Goal: Navigation & Orientation: Find specific page/section

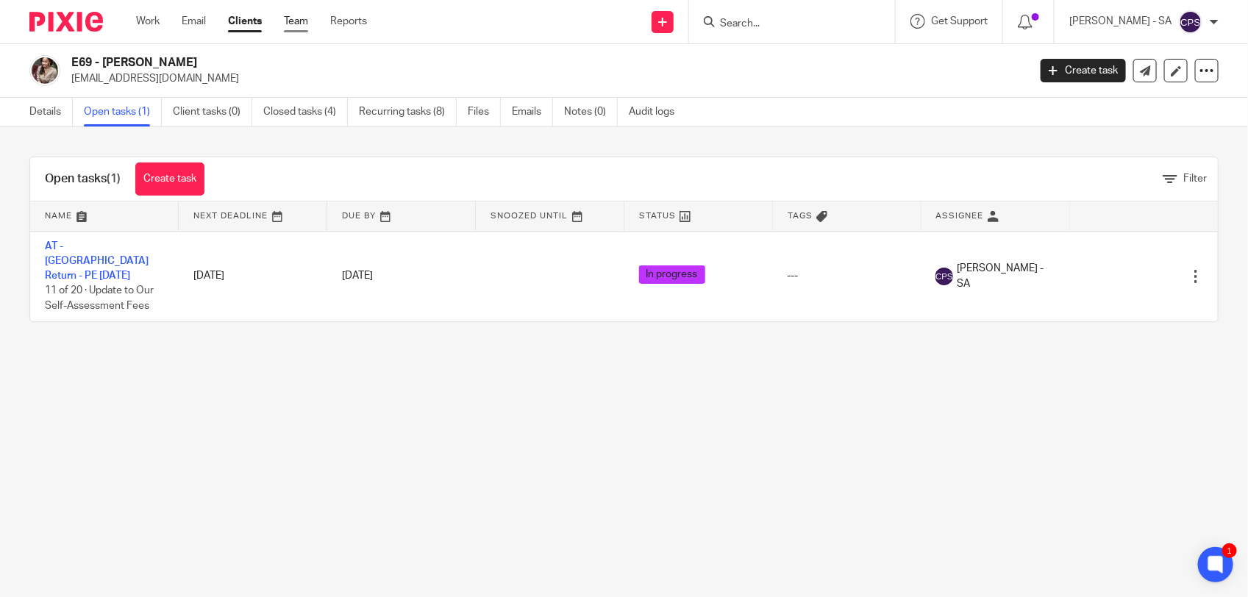
click at [296, 26] on link "Team" at bounding box center [296, 21] width 24 height 15
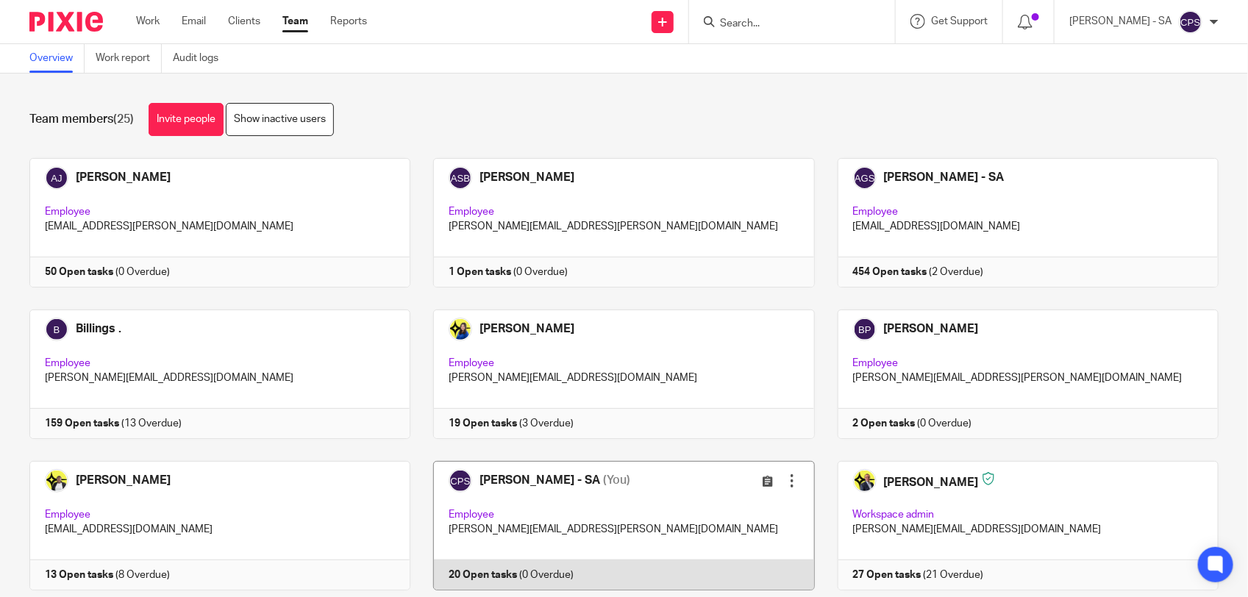
scroll to position [184, 0]
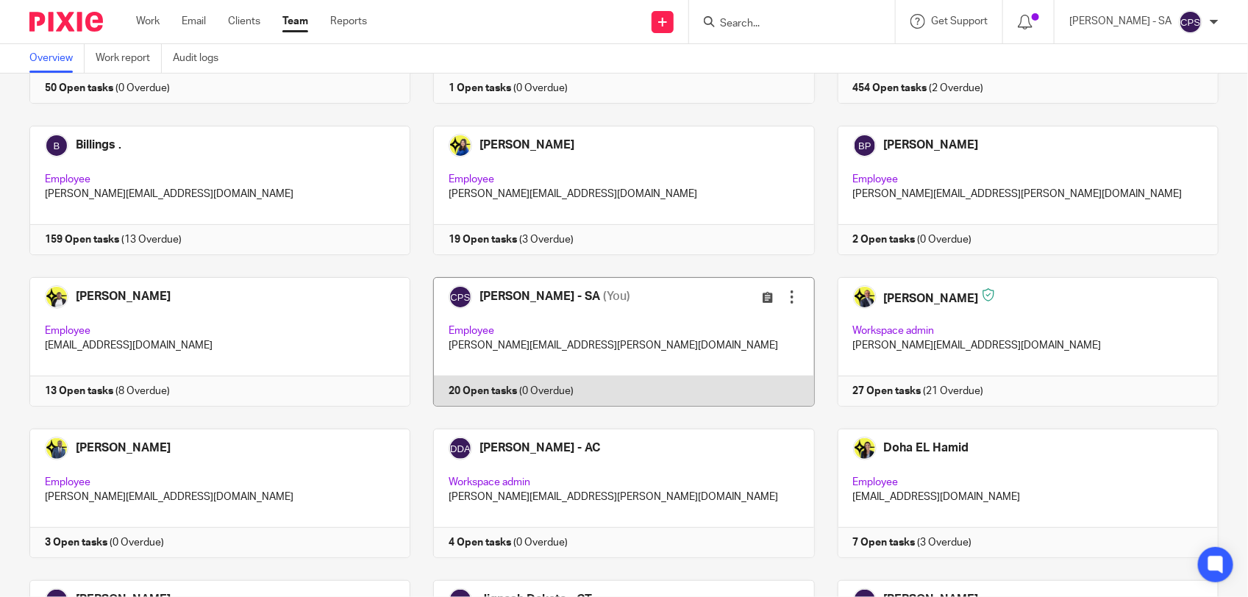
click at [705, 321] on link at bounding box center [612, 341] width 404 height 129
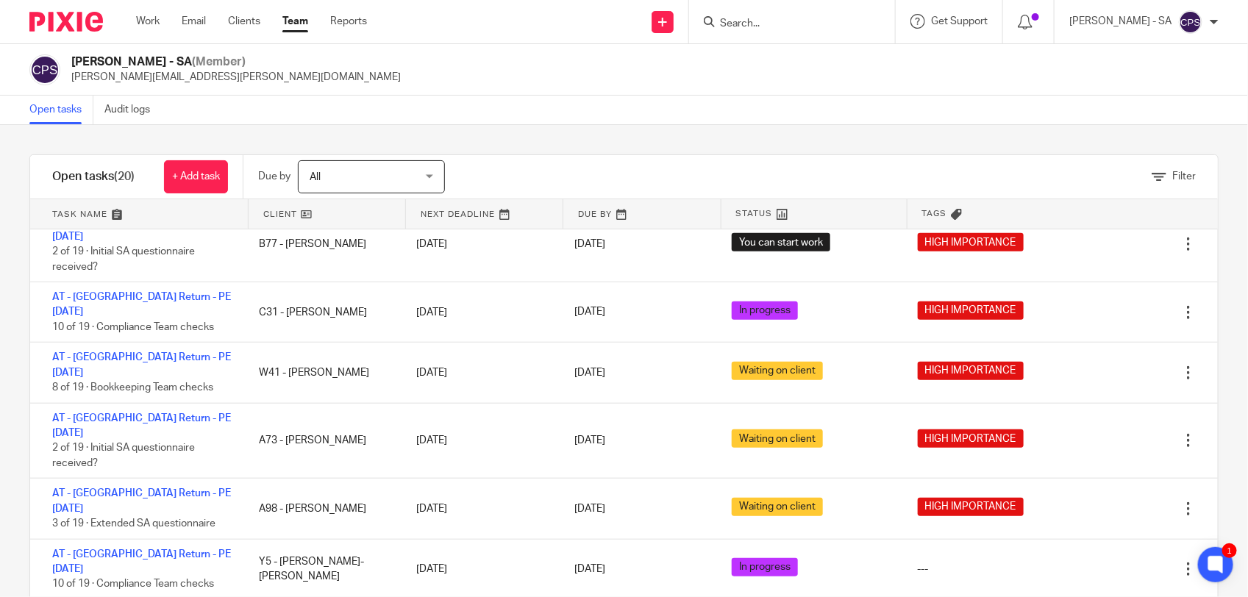
scroll to position [641, 0]
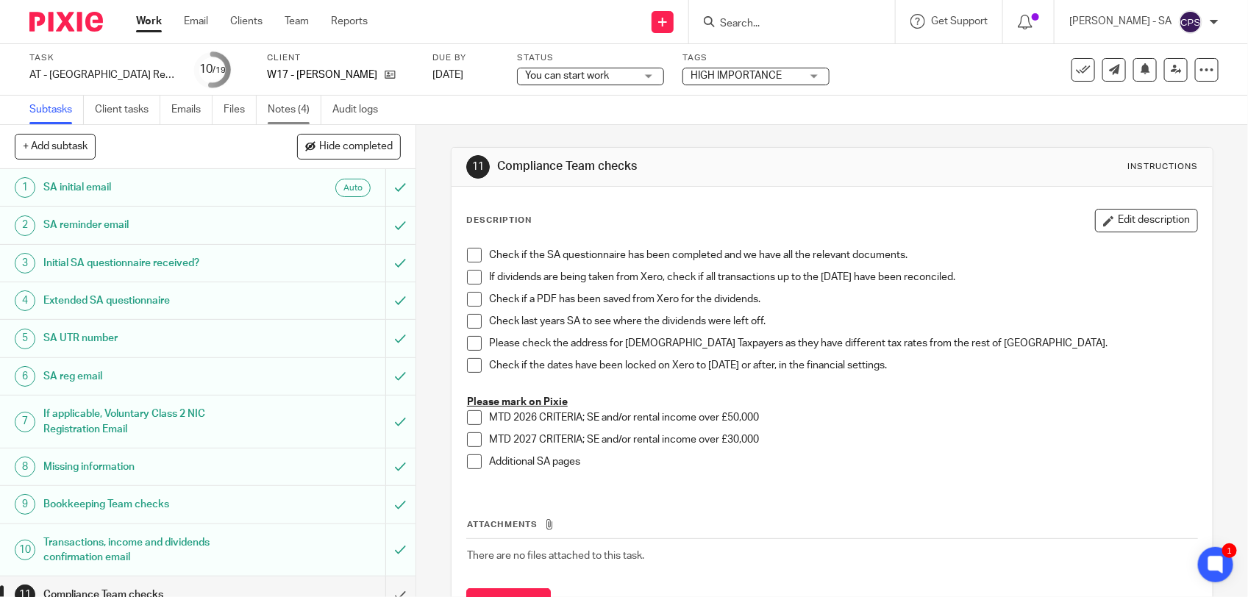
click at [299, 105] on link "Notes (4)" at bounding box center [295, 110] width 54 height 29
